Goal: Navigation & Orientation: Find specific page/section

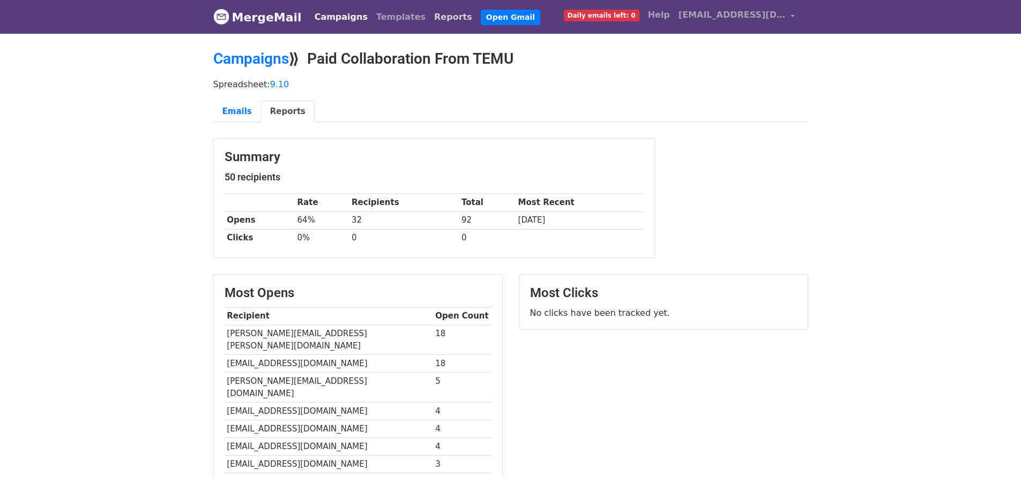
click at [436, 21] on link "Reports" at bounding box center [453, 16] width 47 height 21
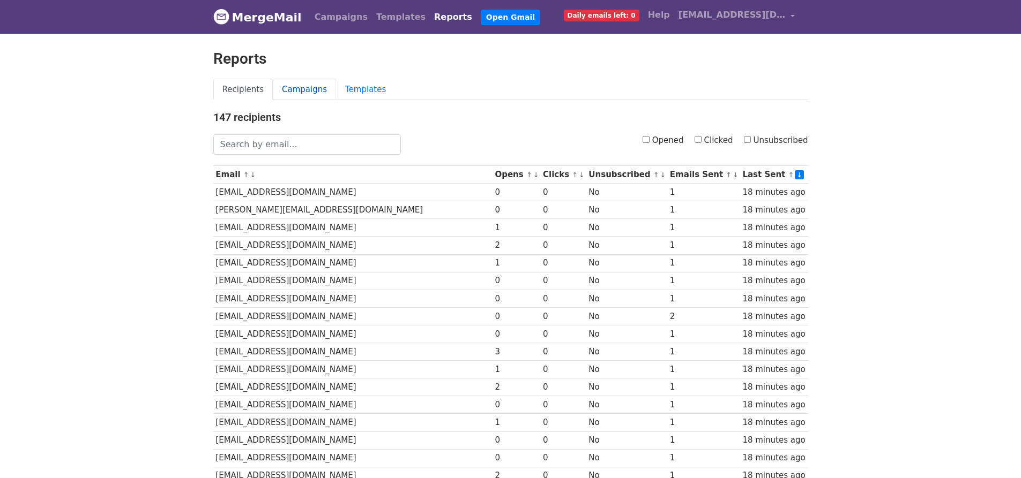
click at [315, 89] on link "Campaigns" at bounding box center [304, 90] width 63 height 22
